Goal: Task Accomplishment & Management: Use online tool/utility

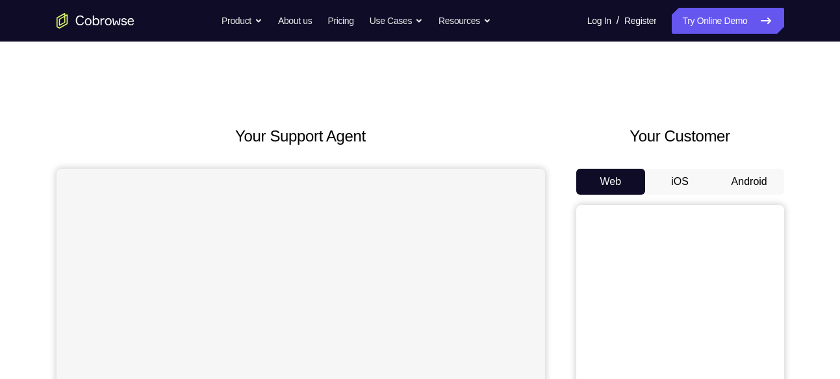
click at [736, 179] on button "Android" at bounding box center [748, 182] width 69 height 26
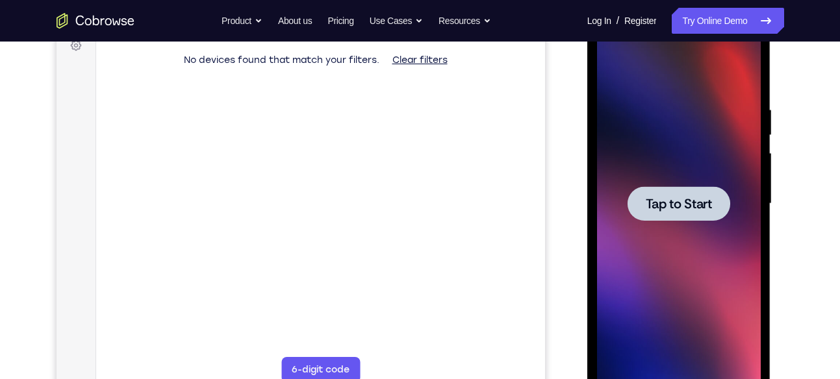
click at [683, 231] on div at bounding box center [679, 204] width 164 height 364
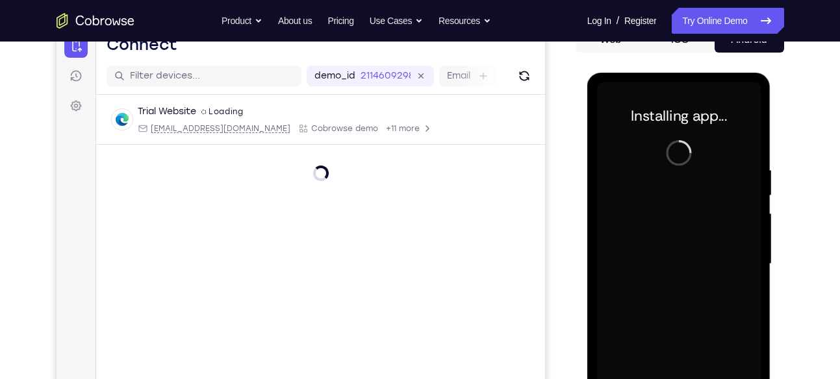
scroll to position [130, 0]
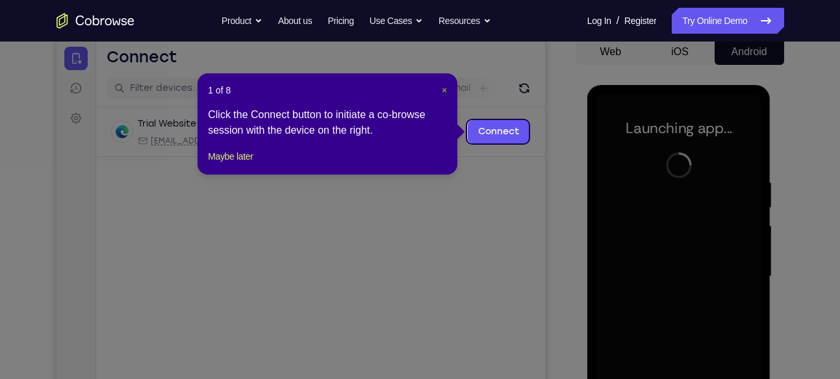
drag, startPoint x: 447, startPoint y: 95, endPoint x: 422, endPoint y: 79, distance: 29.5
click at [447, 95] on button "×" at bounding box center [444, 90] width 5 height 13
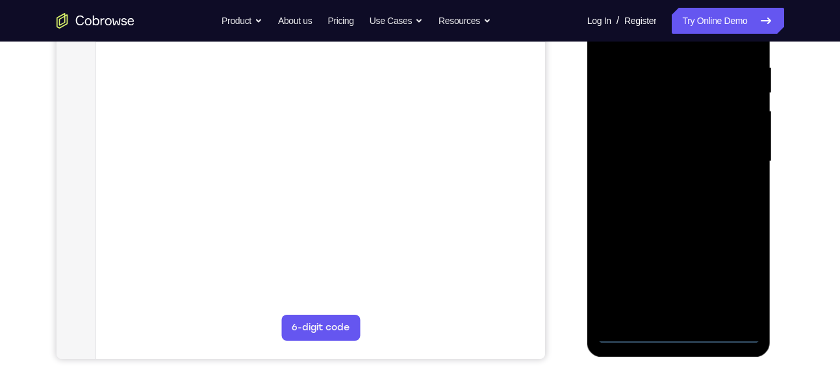
scroll to position [245, 0]
click at [683, 330] on div at bounding box center [679, 161] width 164 height 364
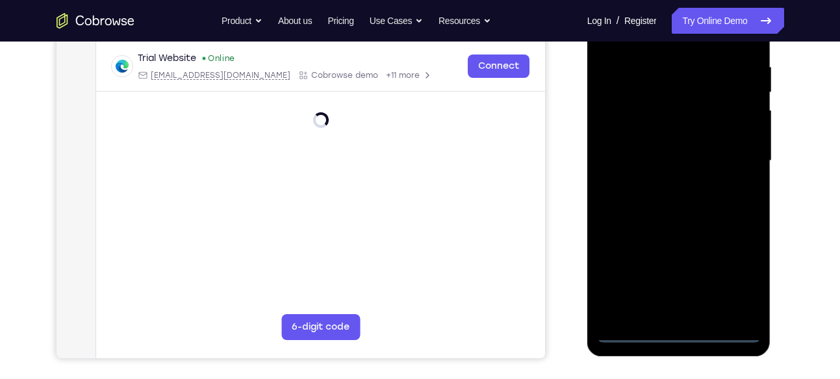
click at [729, 275] on div at bounding box center [679, 161] width 164 height 364
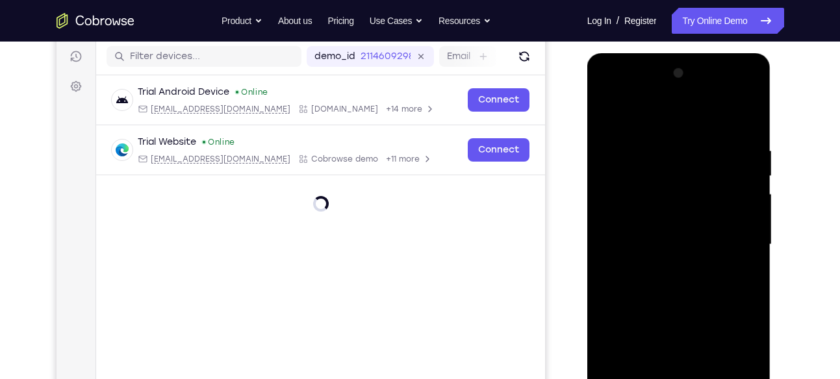
scroll to position [161, 0]
click at [626, 86] on div at bounding box center [679, 246] width 164 height 364
click at [733, 245] on div at bounding box center [679, 246] width 164 height 364
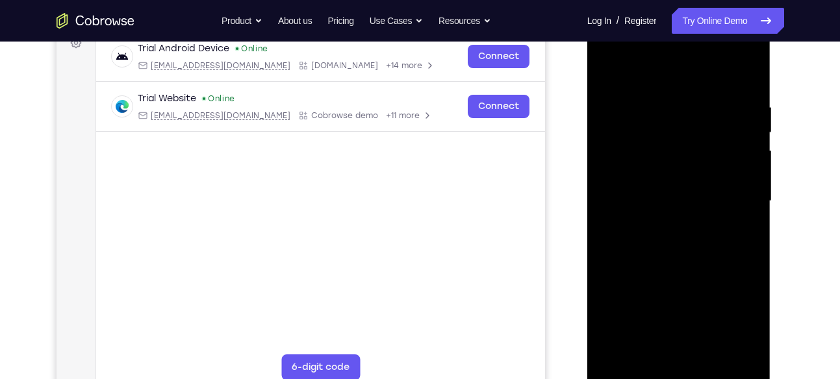
scroll to position [221, 0]
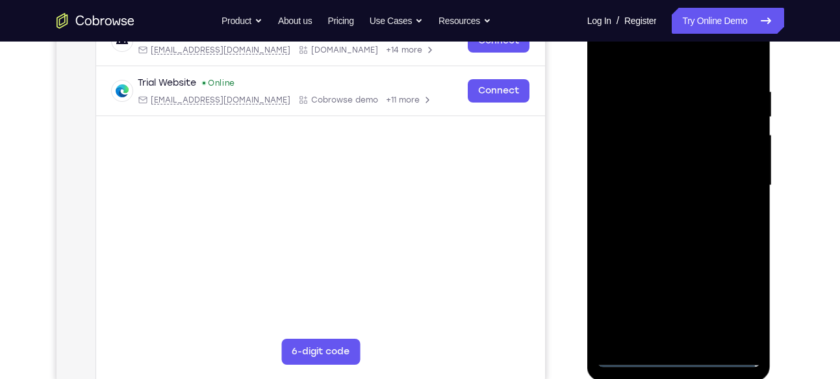
click at [671, 208] on div at bounding box center [679, 186] width 164 height 364
click at [680, 249] on div at bounding box center [679, 186] width 164 height 364
click at [686, 119] on div at bounding box center [679, 186] width 164 height 364
click at [660, 150] on div at bounding box center [679, 186] width 164 height 364
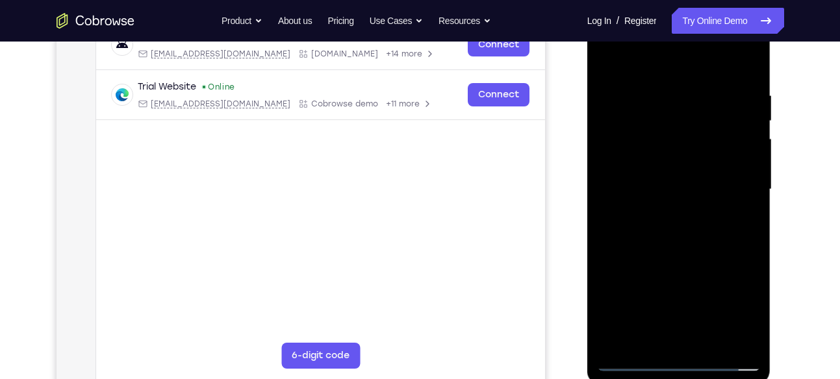
scroll to position [216, 0]
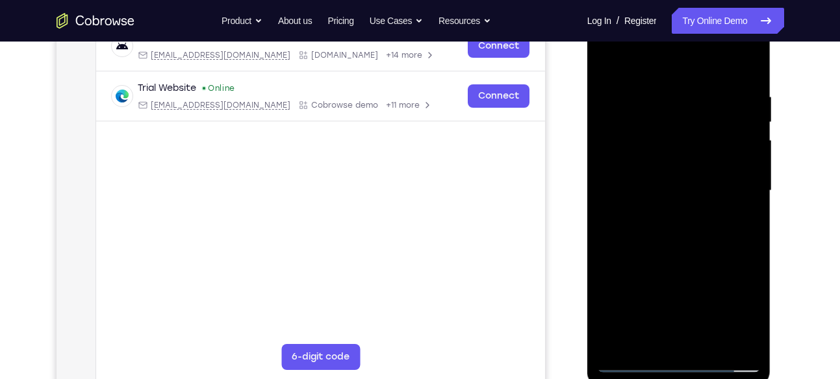
click at [669, 127] on div at bounding box center [679, 191] width 164 height 364
click at [721, 174] on div at bounding box center [679, 191] width 164 height 364
click at [709, 344] on div at bounding box center [679, 191] width 164 height 364
click at [715, 251] on div at bounding box center [679, 191] width 164 height 364
click at [712, 342] on div at bounding box center [679, 191] width 164 height 364
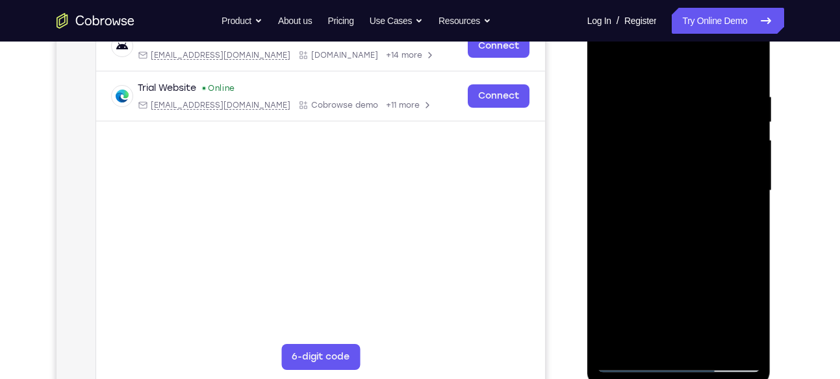
click at [673, 259] on div at bounding box center [679, 191] width 164 height 364
click at [686, 175] on div at bounding box center [679, 191] width 164 height 364
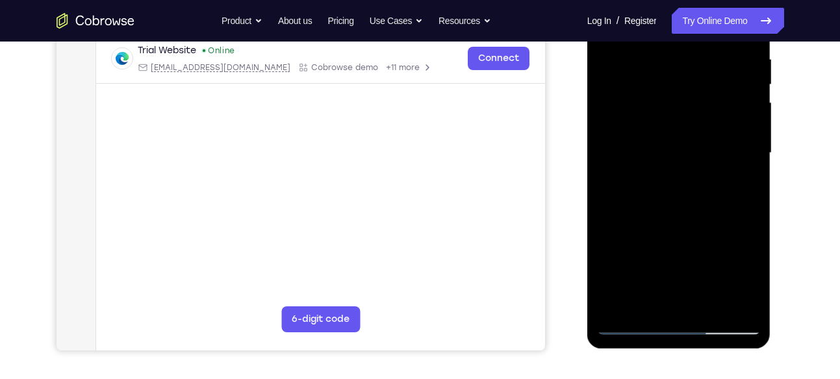
scroll to position [254, 0]
click at [640, 300] on div at bounding box center [679, 153] width 164 height 364
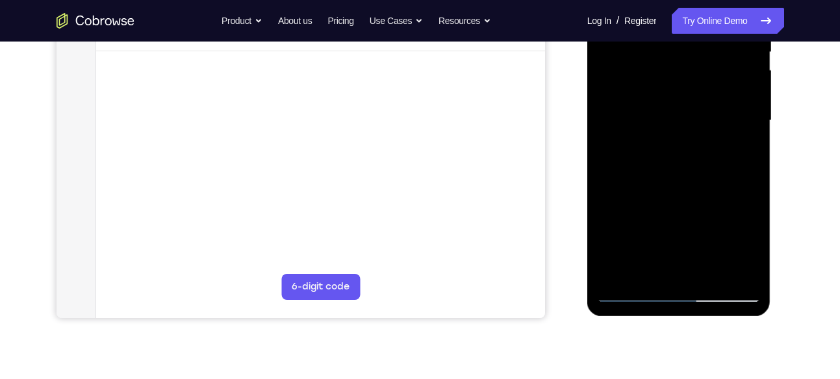
scroll to position [286, 0]
click at [698, 175] on div at bounding box center [679, 120] width 164 height 364
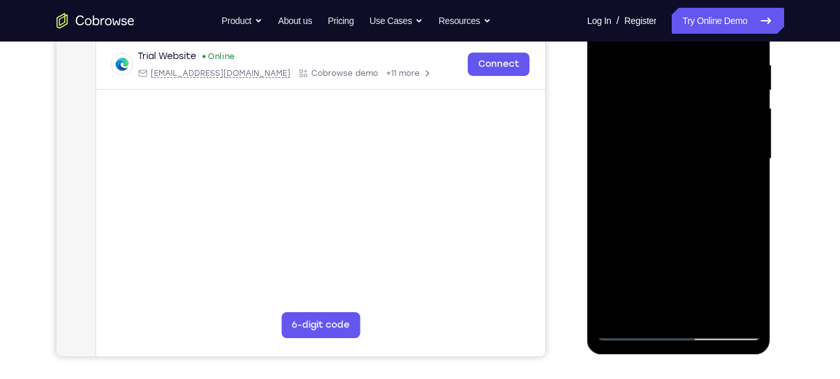
click at [674, 74] on div at bounding box center [679, 159] width 164 height 364
click at [666, 308] on div at bounding box center [679, 159] width 164 height 364
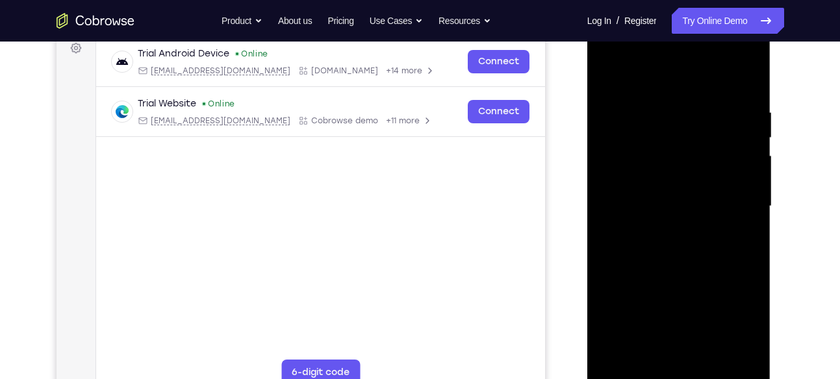
scroll to position [197, 0]
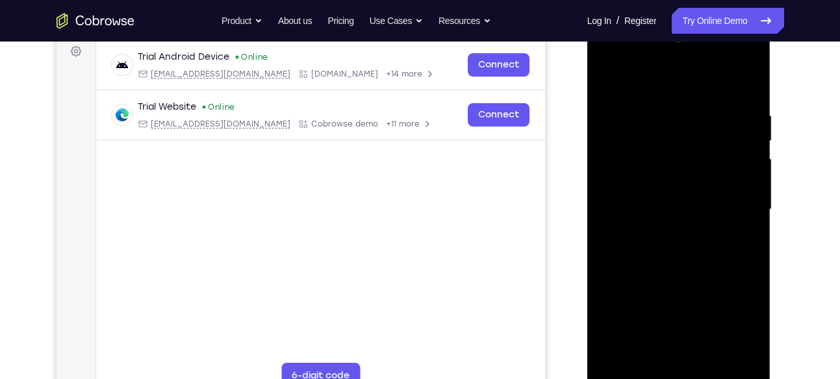
click at [752, 61] on div at bounding box center [679, 210] width 164 height 364
click at [633, 164] on div at bounding box center [679, 210] width 164 height 364
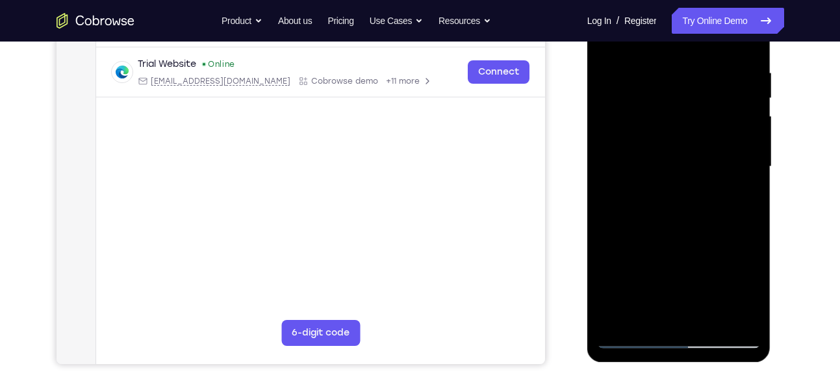
scroll to position [247, 0]
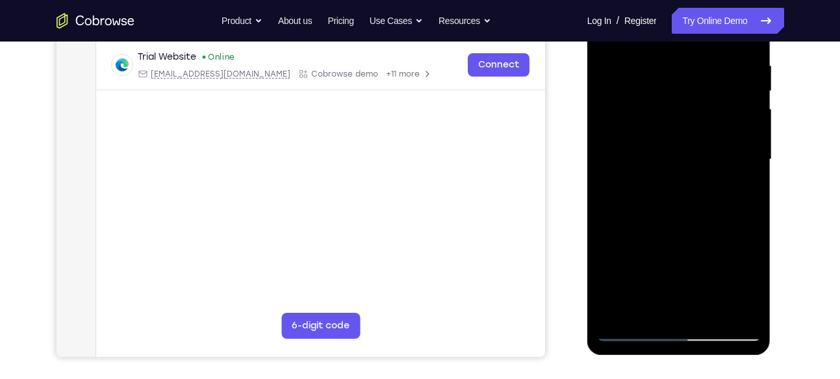
click at [738, 307] on div at bounding box center [679, 160] width 164 height 364
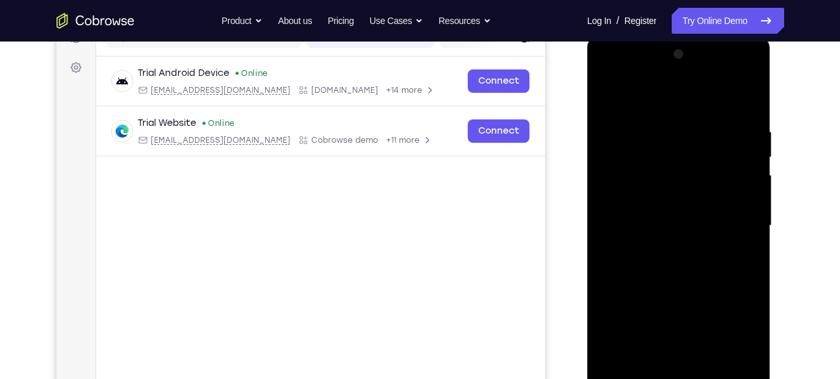
click at [609, 79] on div at bounding box center [679, 226] width 164 height 364
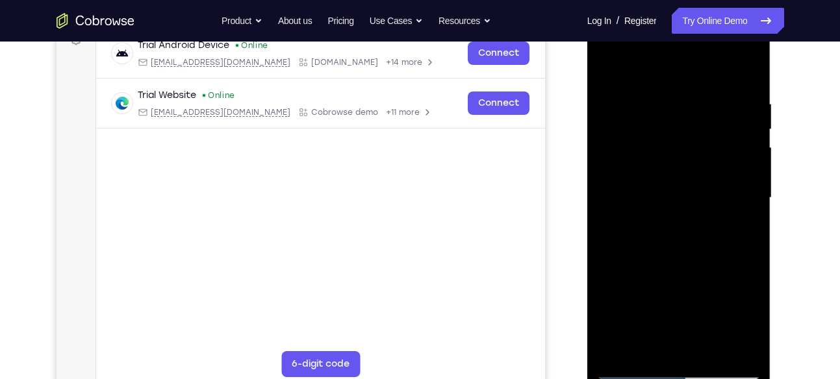
scroll to position [207, 0]
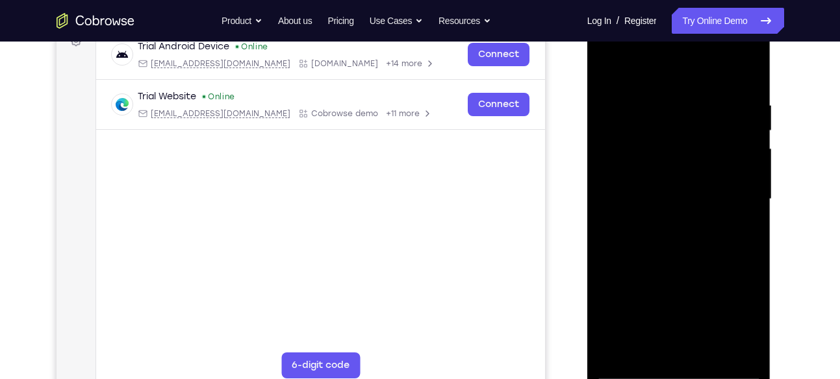
click at [608, 48] on div at bounding box center [679, 200] width 164 height 364
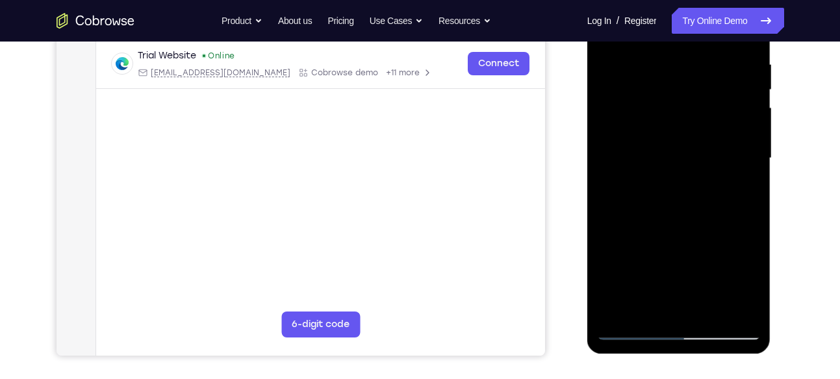
scroll to position [254, 0]
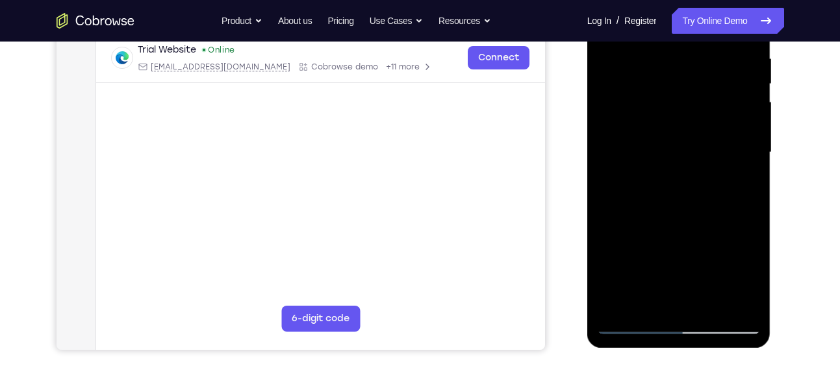
click at [647, 301] on div at bounding box center [679, 153] width 164 height 364
click at [677, 252] on div at bounding box center [679, 153] width 164 height 364
click at [662, 256] on div at bounding box center [679, 153] width 164 height 364
click at [707, 228] on div at bounding box center [679, 153] width 164 height 364
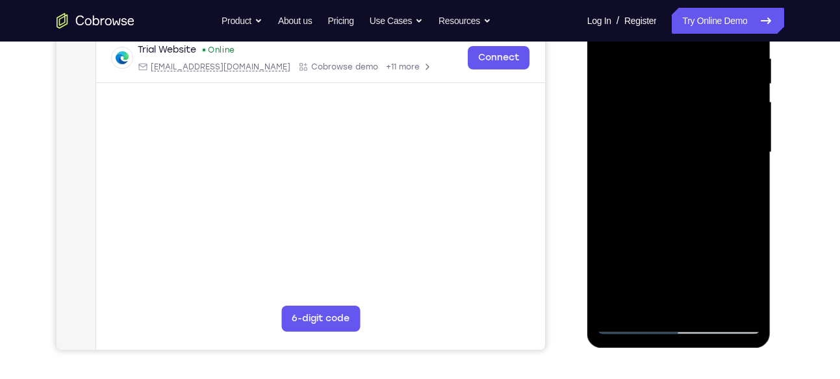
click at [636, 255] on div at bounding box center [679, 153] width 164 height 364
click at [621, 254] on div at bounding box center [679, 153] width 164 height 364
click at [665, 254] on div at bounding box center [679, 153] width 164 height 364
click at [725, 255] on div at bounding box center [679, 153] width 164 height 364
click at [736, 256] on div at bounding box center [679, 153] width 164 height 364
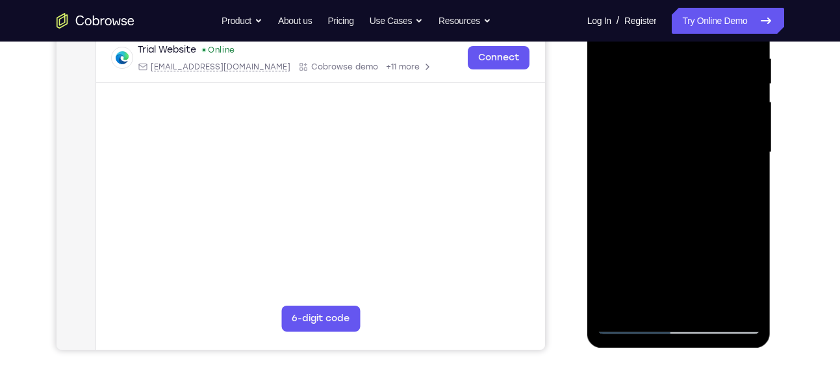
click at [714, 210] on div at bounding box center [679, 153] width 164 height 364
click at [675, 232] on div at bounding box center [679, 153] width 164 height 364
click at [675, 252] on div at bounding box center [679, 153] width 164 height 364
click at [670, 253] on div at bounding box center [679, 153] width 164 height 364
click at [690, 213] on div at bounding box center [679, 153] width 164 height 364
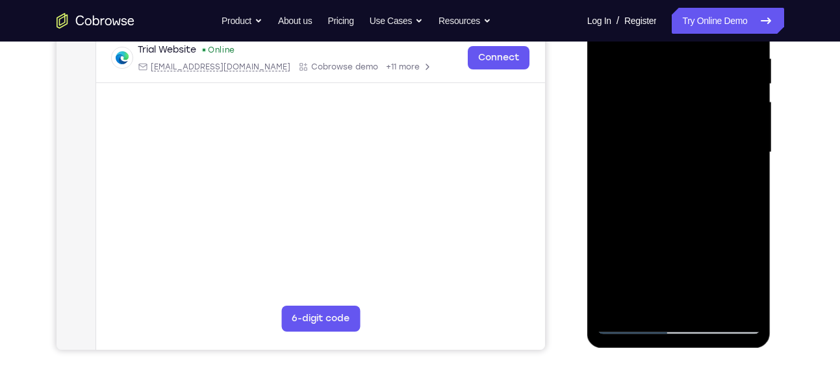
click at [739, 180] on div at bounding box center [679, 153] width 164 height 364
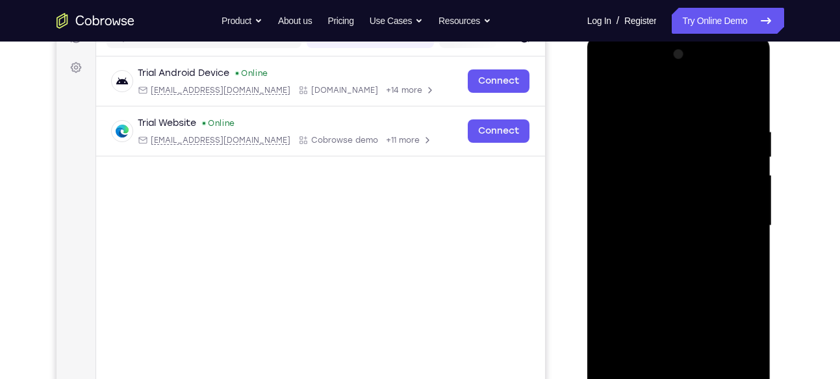
scroll to position [169, 0]
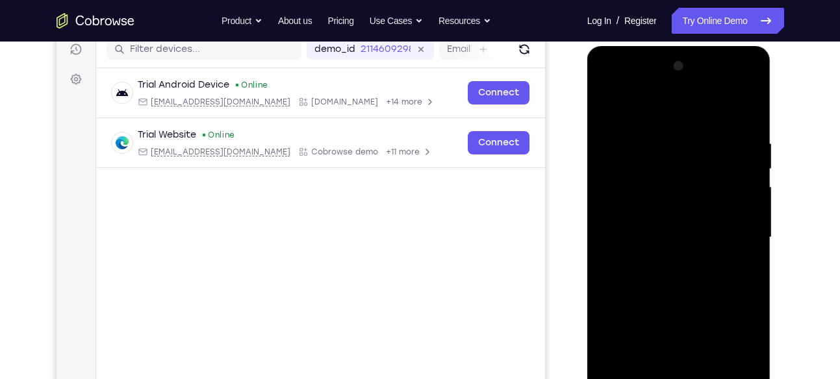
click at [669, 107] on div at bounding box center [679, 238] width 164 height 364
drag, startPoint x: 665, startPoint y: 293, endPoint x: 670, endPoint y: 231, distance: 61.9
click at [670, 231] on div at bounding box center [679, 238] width 164 height 364
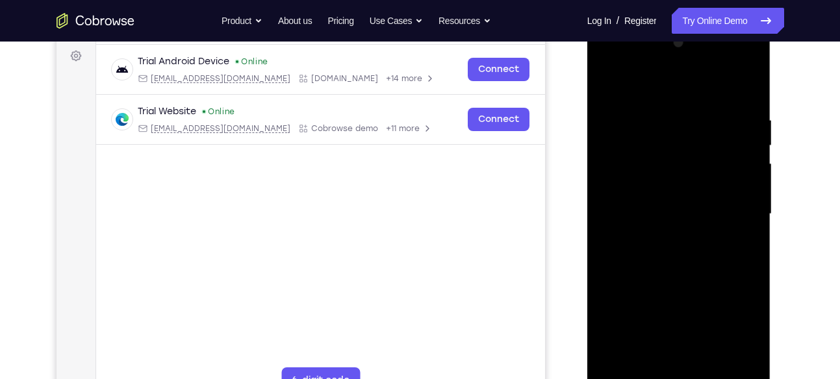
scroll to position [201, 0]
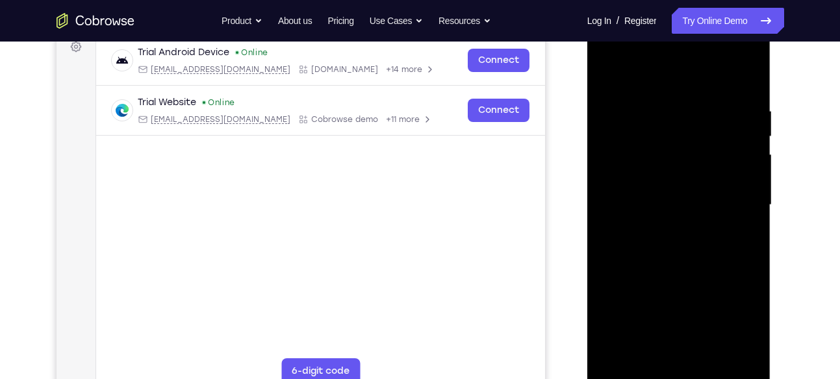
click at [620, 212] on div at bounding box center [679, 205] width 164 height 364
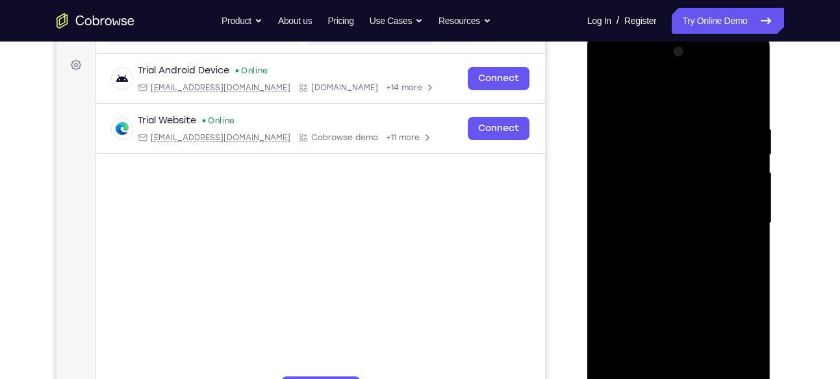
click at [749, 194] on div at bounding box center [679, 224] width 164 height 364
click at [748, 192] on div at bounding box center [679, 224] width 164 height 364
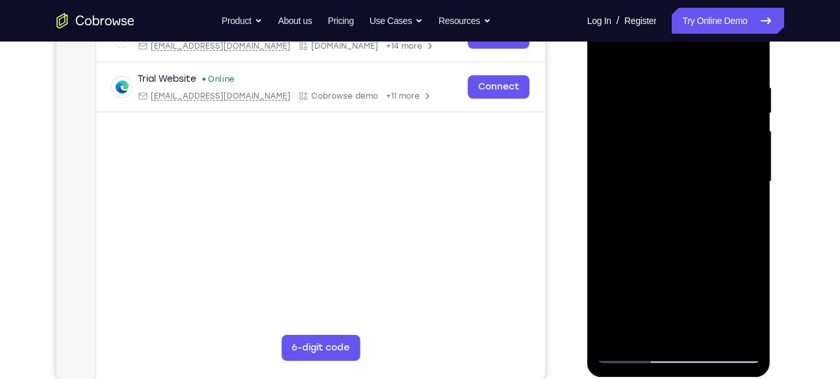
scroll to position [226, 0]
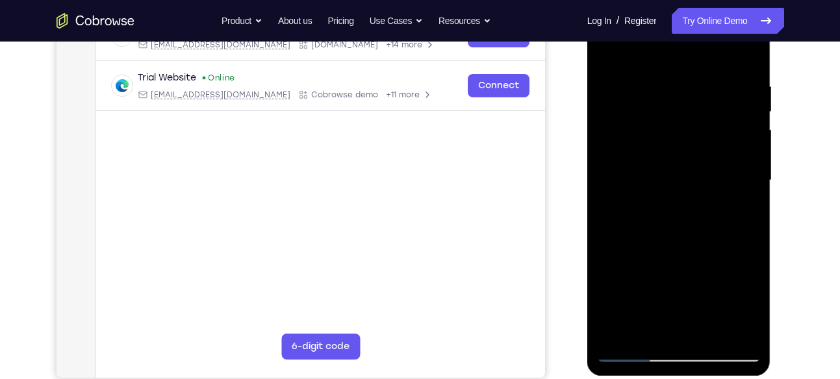
click at [757, 144] on div at bounding box center [679, 181] width 164 height 364
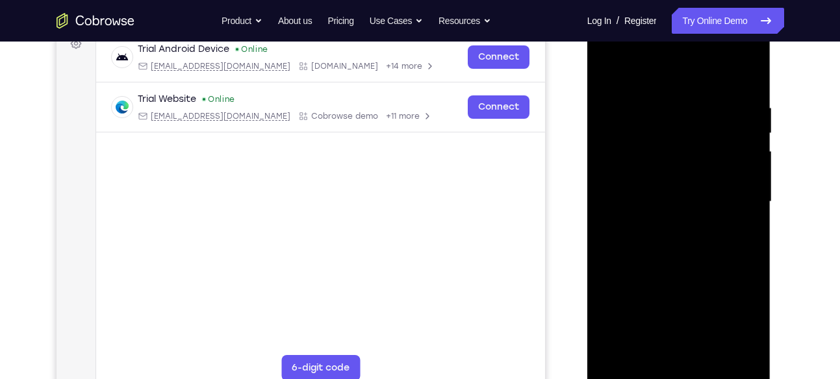
scroll to position [202, 0]
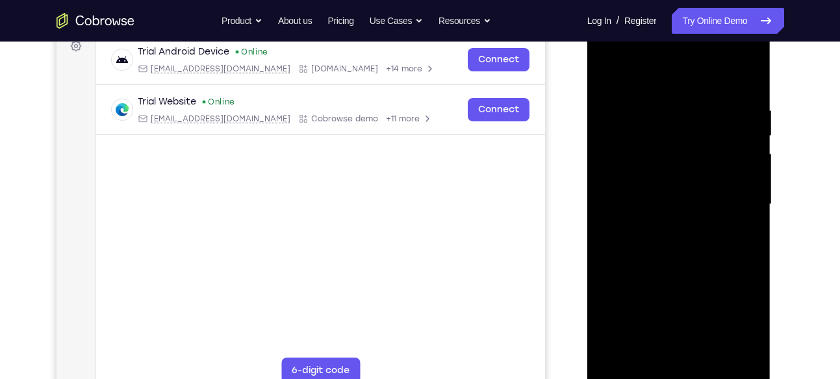
click at [753, 171] on div at bounding box center [679, 205] width 164 height 364
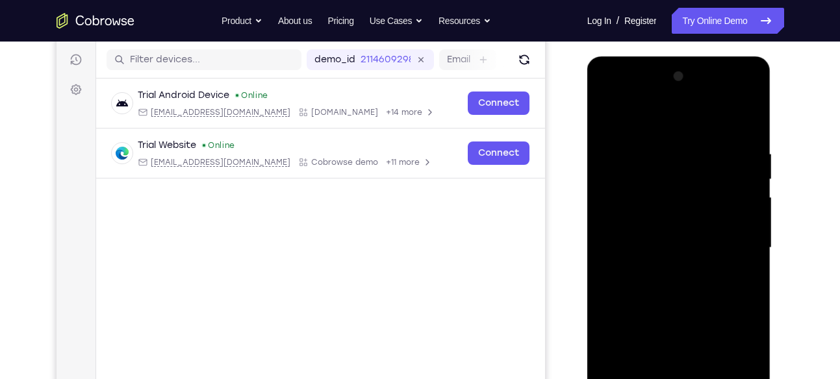
click at [607, 118] on div at bounding box center [679, 248] width 164 height 364
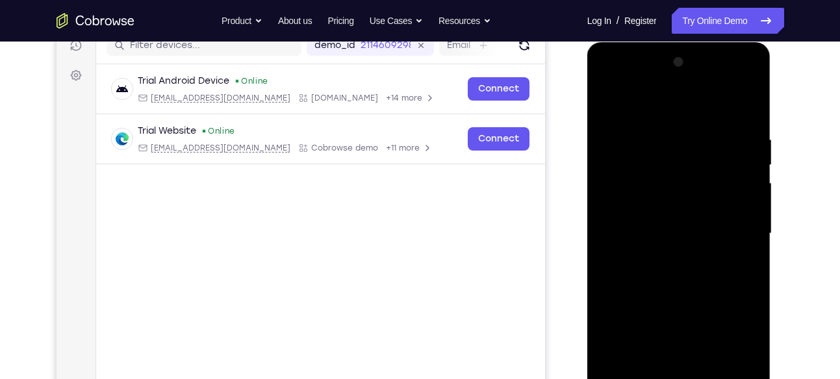
scroll to position [173, 0]
drag, startPoint x: 677, startPoint y: 260, endPoint x: 668, endPoint y: 195, distance: 66.2
click at [668, 195] on div at bounding box center [679, 233] width 164 height 364
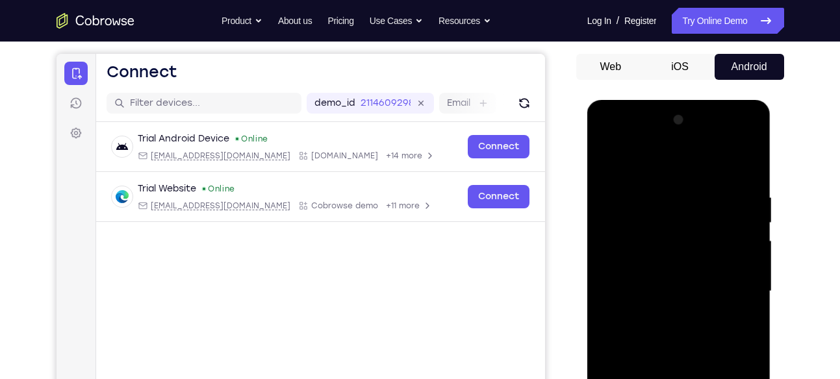
scroll to position [114, 0]
click at [604, 160] on div at bounding box center [679, 292] width 164 height 364
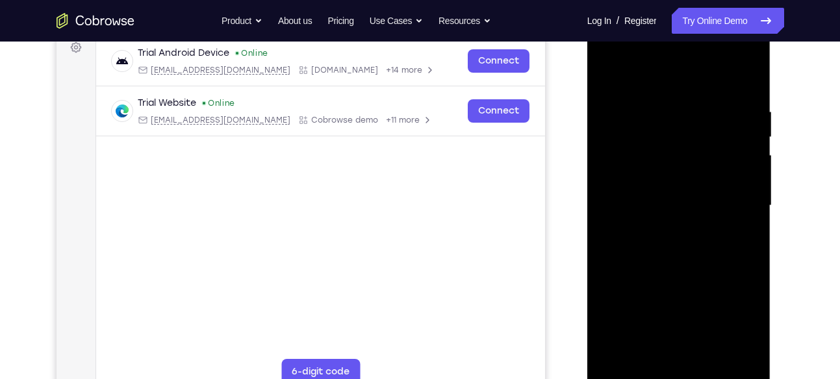
scroll to position [201, 0]
click at [609, 77] on div at bounding box center [679, 205] width 164 height 364
click at [606, 75] on div at bounding box center [679, 205] width 164 height 364
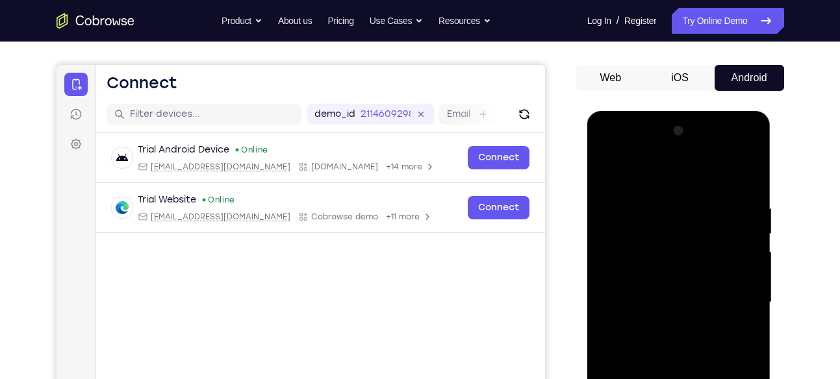
scroll to position [103, 0]
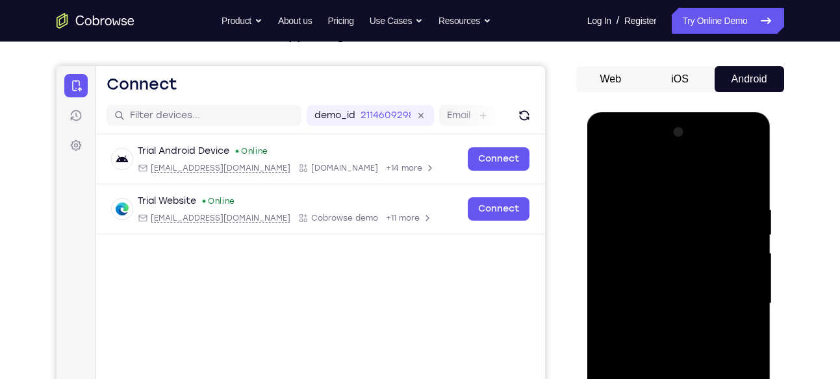
click at [747, 170] on div at bounding box center [679, 304] width 164 height 364
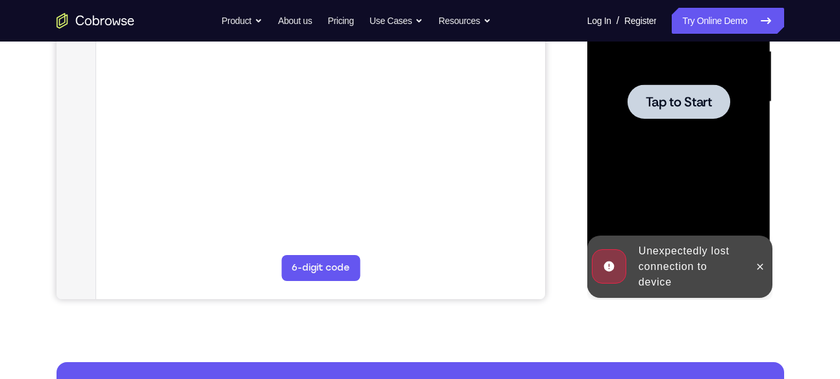
scroll to position [301, 0]
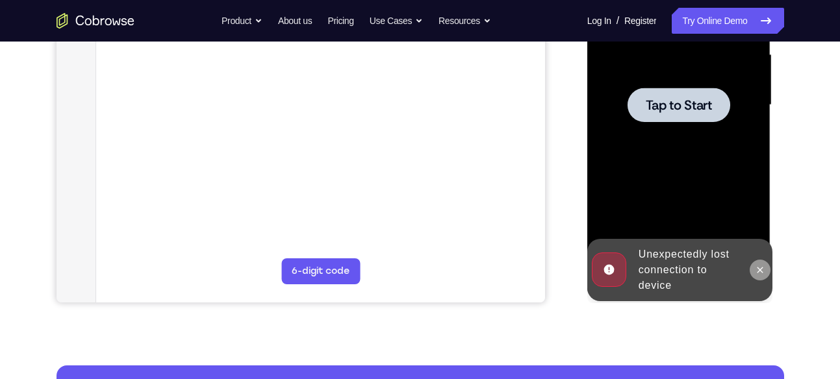
click at [765, 269] on button at bounding box center [759, 270] width 21 height 21
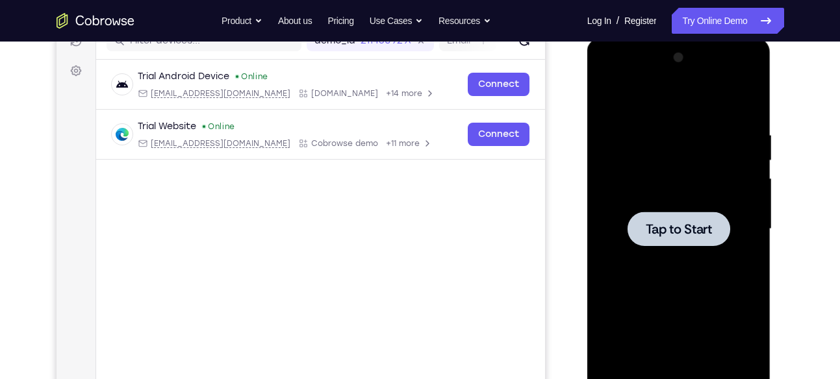
scroll to position [174, 0]
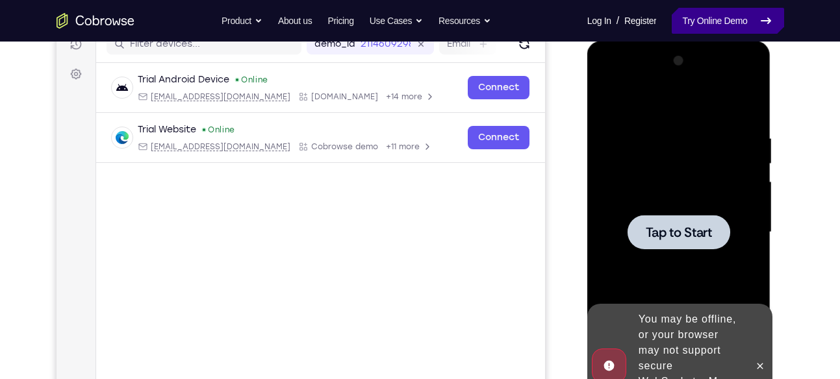
click at [733, 24] on link "Try Online Demo" at bounding box center [728, 21] width 112 height 26
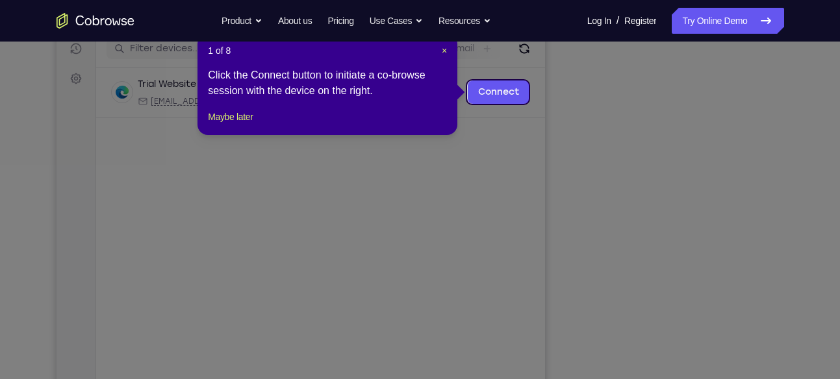
scroll to position [162, 0]
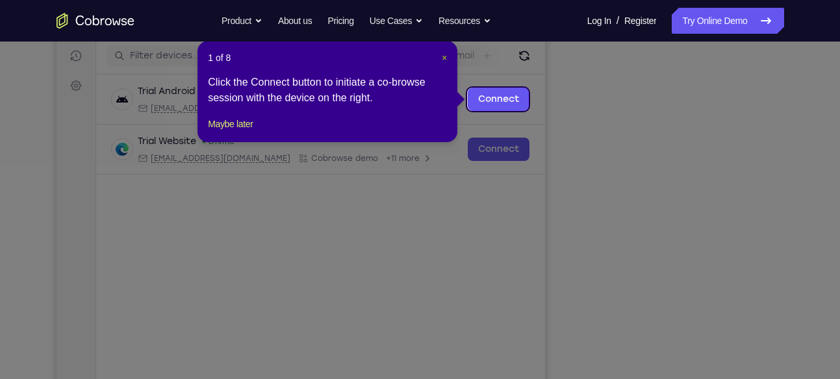
click at [444, 55] on span "×" at bounding box center [444, 58] width 5 height 10
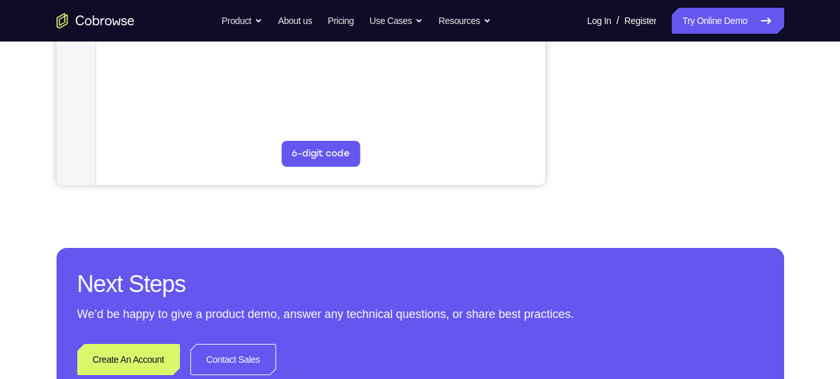
scroll to position [438, 0]
